Goal: Information Seeking & Learning: Learn about a topic

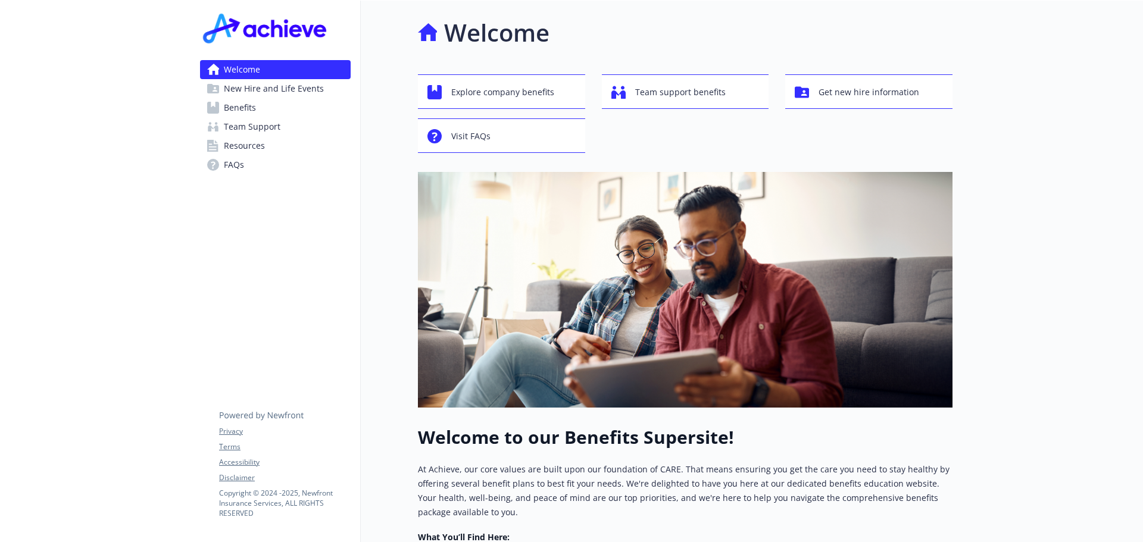
click at [244, 108] on span "Benefits" at bounding box center [240, 107] width 32 height 19
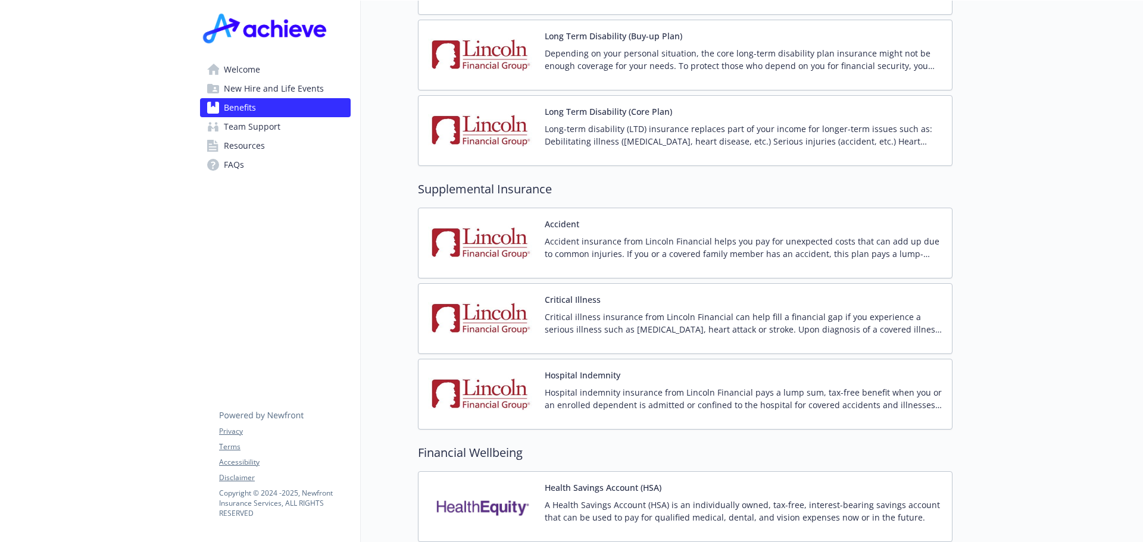
scroll to position [1072, 0]
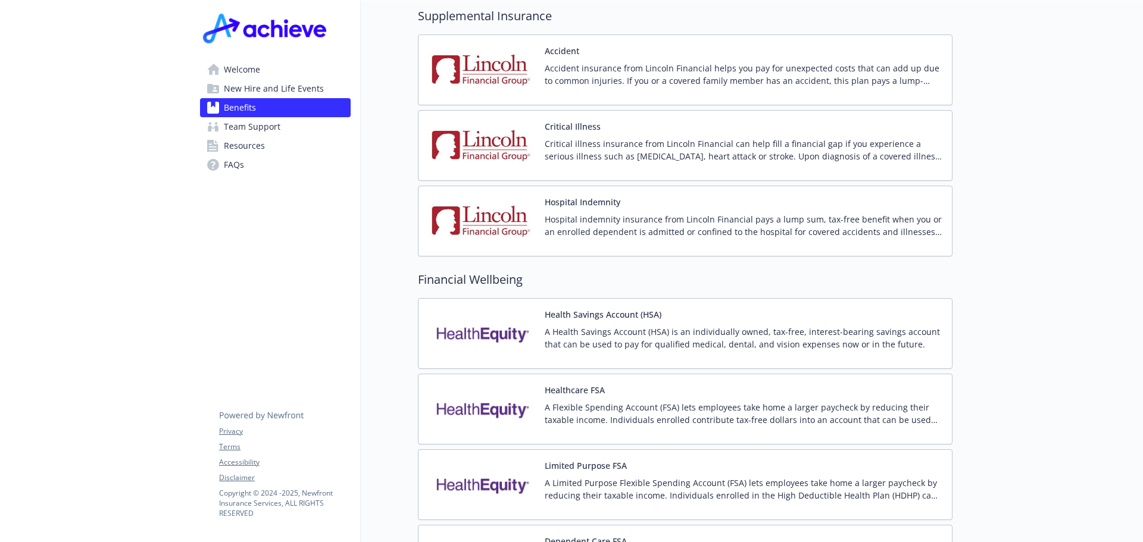
click at [496, 319] on img at bounding box center [481, 333] width 107 height 51
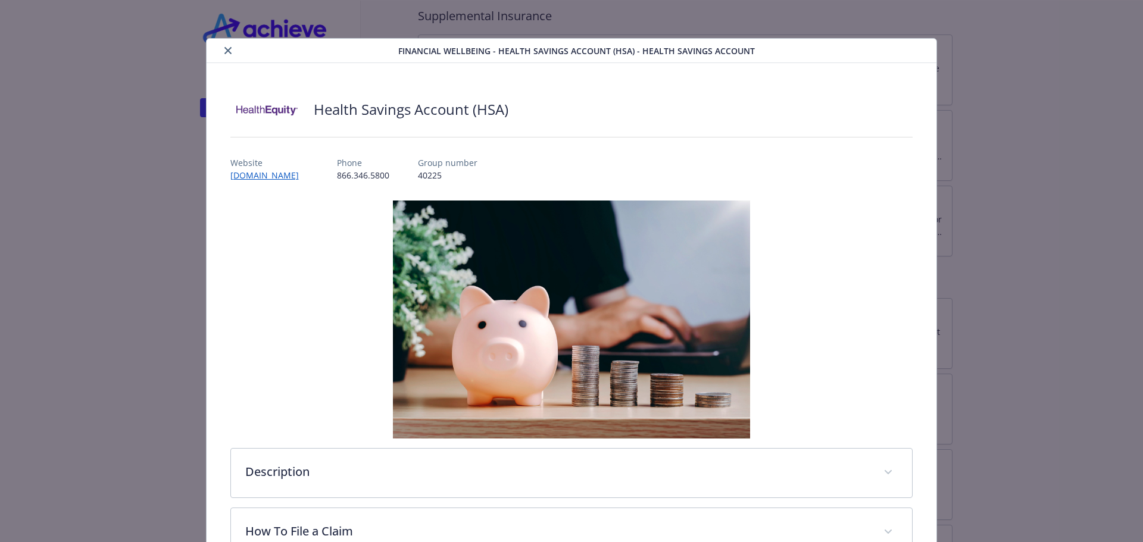
scroll to position [36, 0]
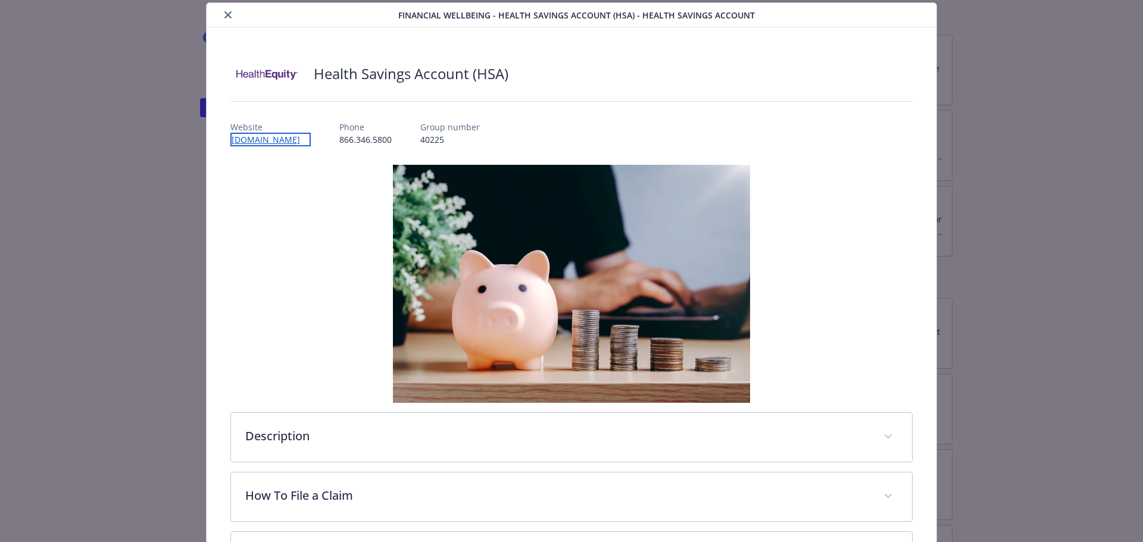
click at [263, 141] on link "[DOMAIN_NAME]" at bounding box center [270, 140] width 80 height 14
click at [275, 139] on link "[DOMAIN_NAME]" at bounding box center [270, 140] width 80 height 14
